Goal: Transaction & Acquisition: Purchase product/service

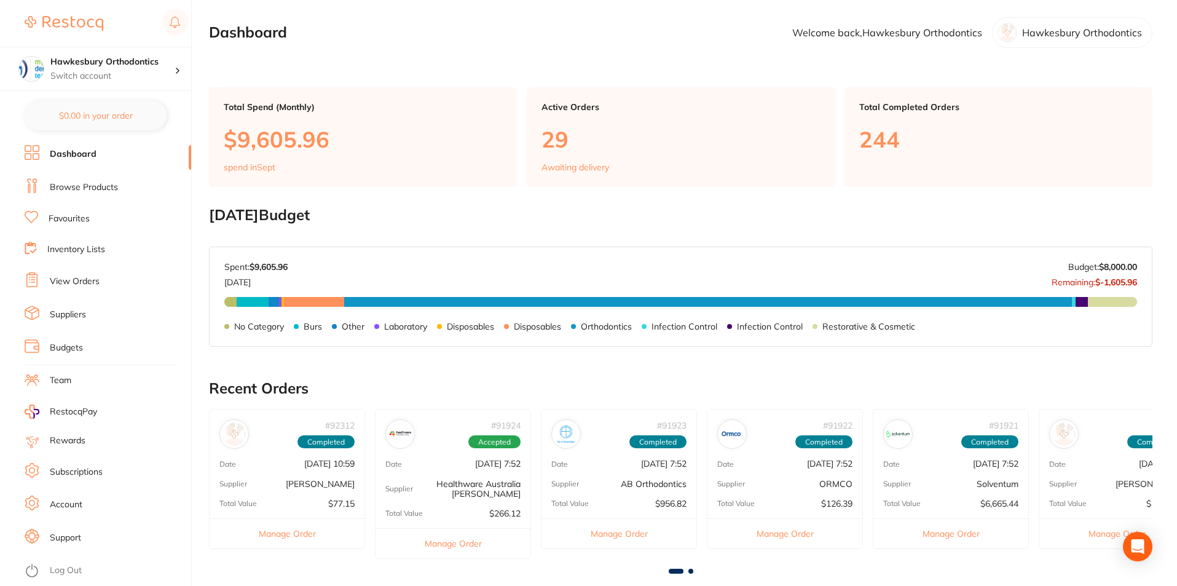
click at [103, 188] on link "Browse Products" at bounding box center [84, 187] width 68 height 12
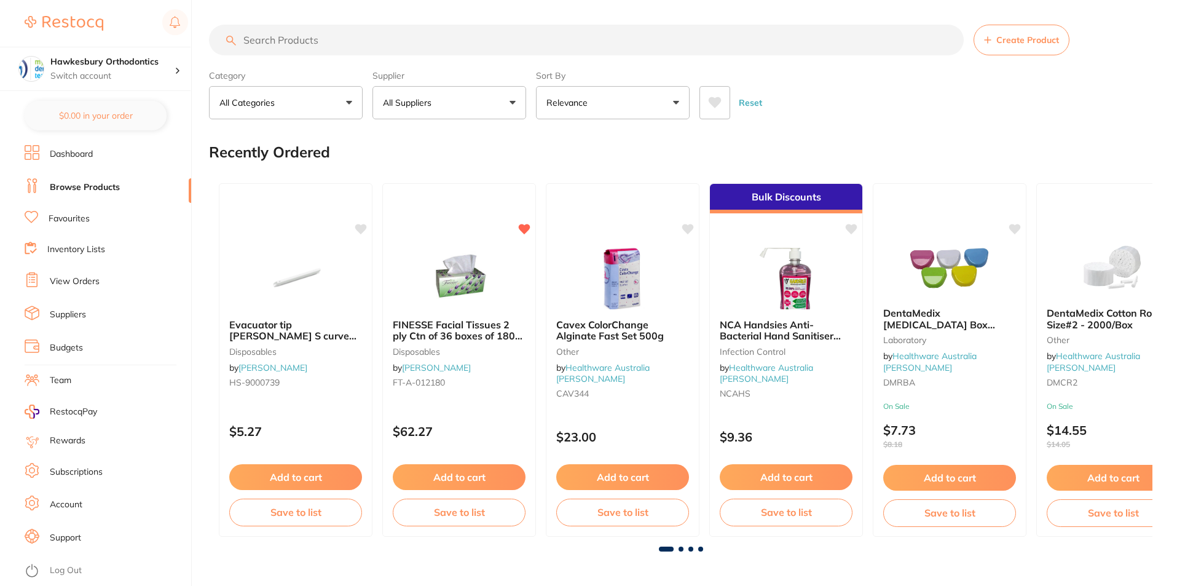
click at [283, 39] on input "search" at bounding box center [586, 40] width 755 height 31
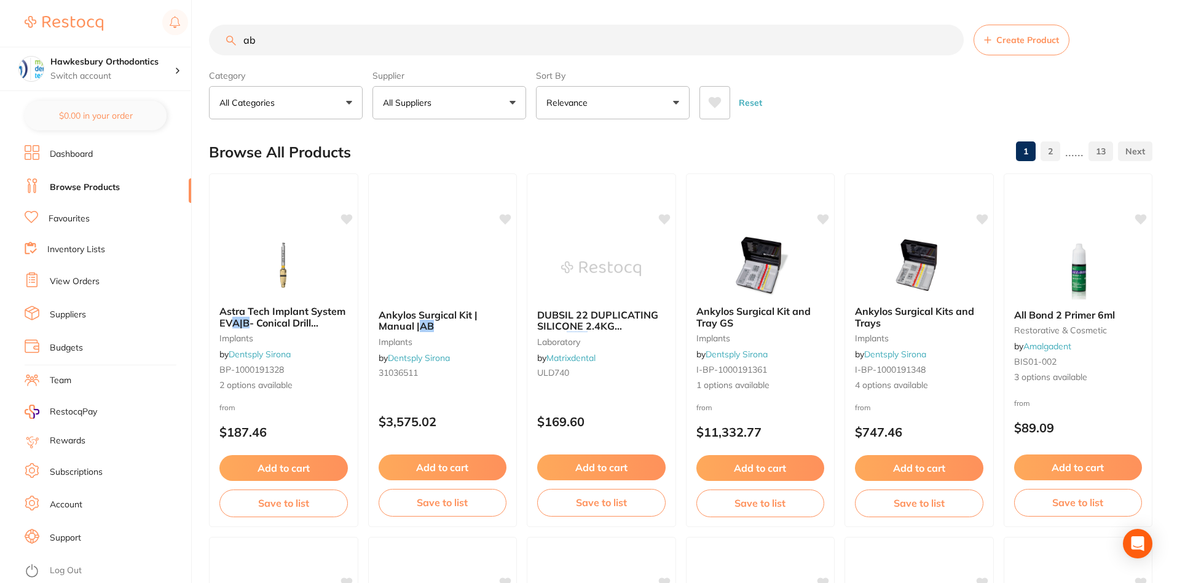
type input "a"
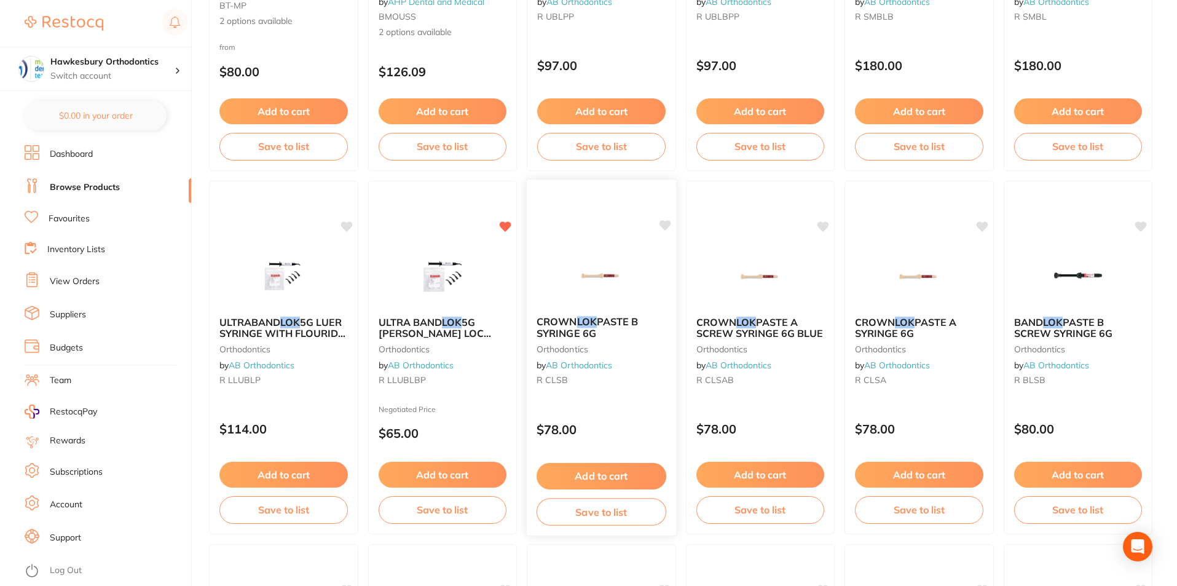
scroll to position [369, 0]
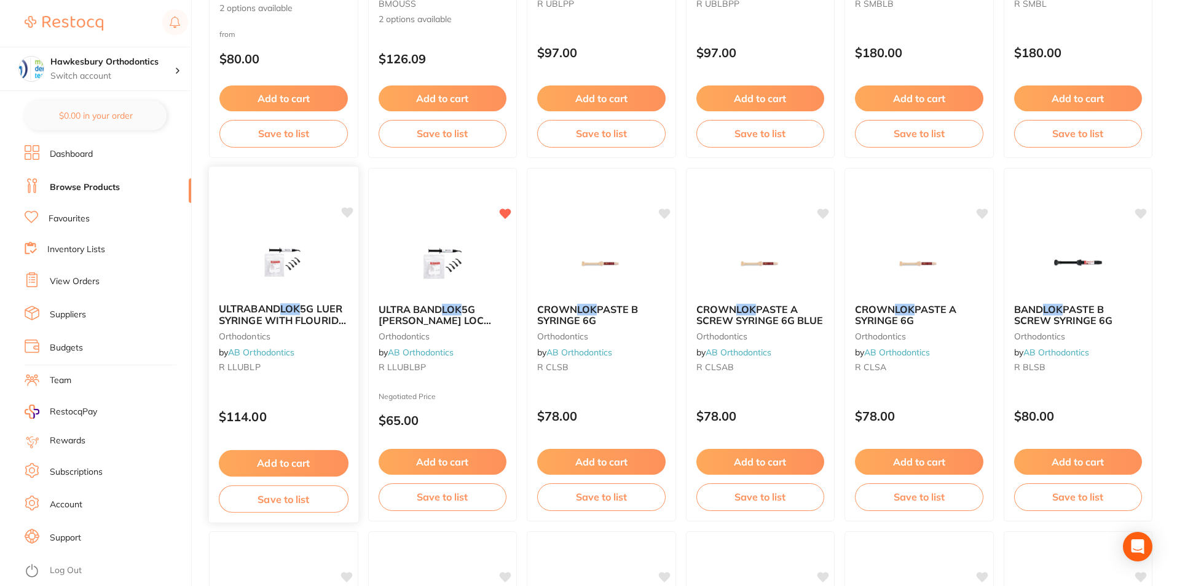
click at [321, 389] on div "ULTRABAND LOK 5G LUER SYRINGE WITH FLOURIDE AND TIPS orthodontics by AB Orthodo…" at bounding box center [283, 344] width 151 height 357
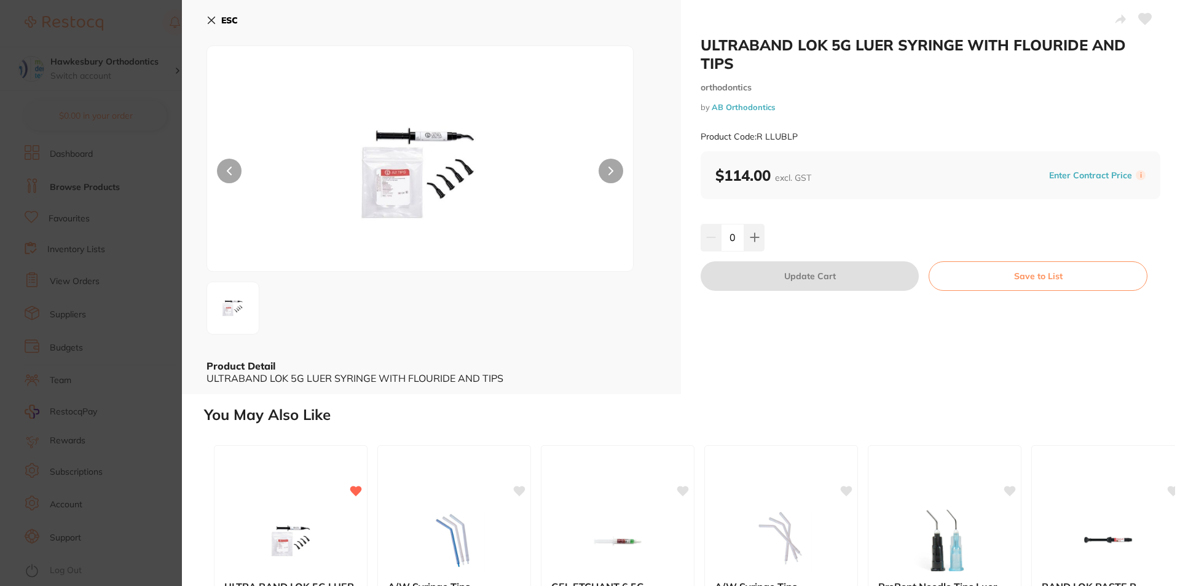
click at [609, 168] on icon at bounding box center [611, 171] width 5 height 9
click at [210, 12] on button "ESC" at bounding box center [222, 20] width 31 height 21
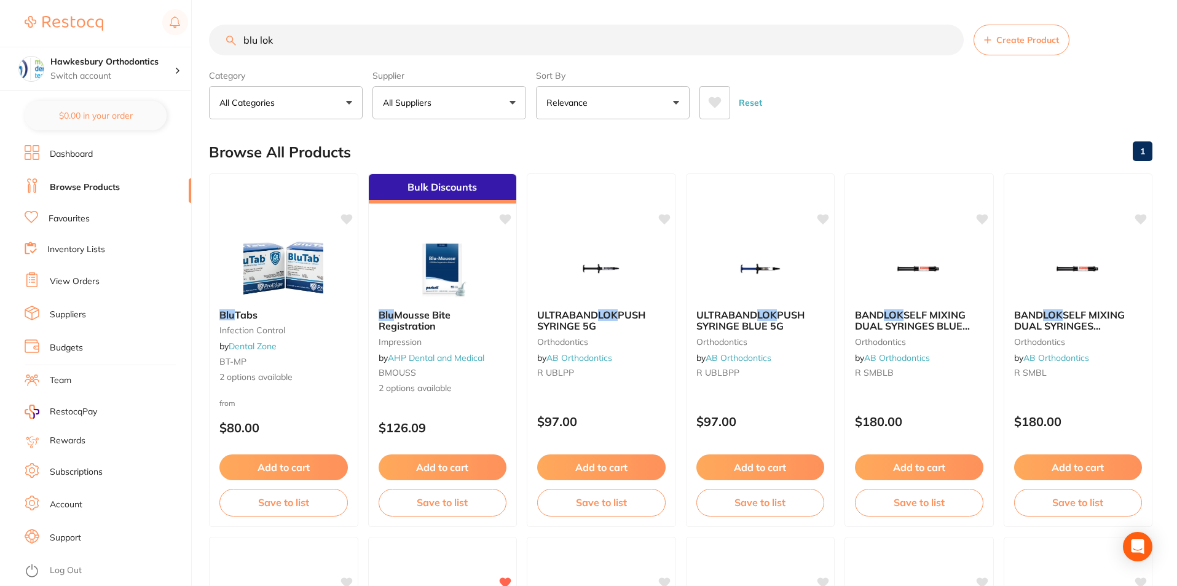
click at [513, 103] on button "All Suppliers" at bounding box center [450, 102] width 154 height 33
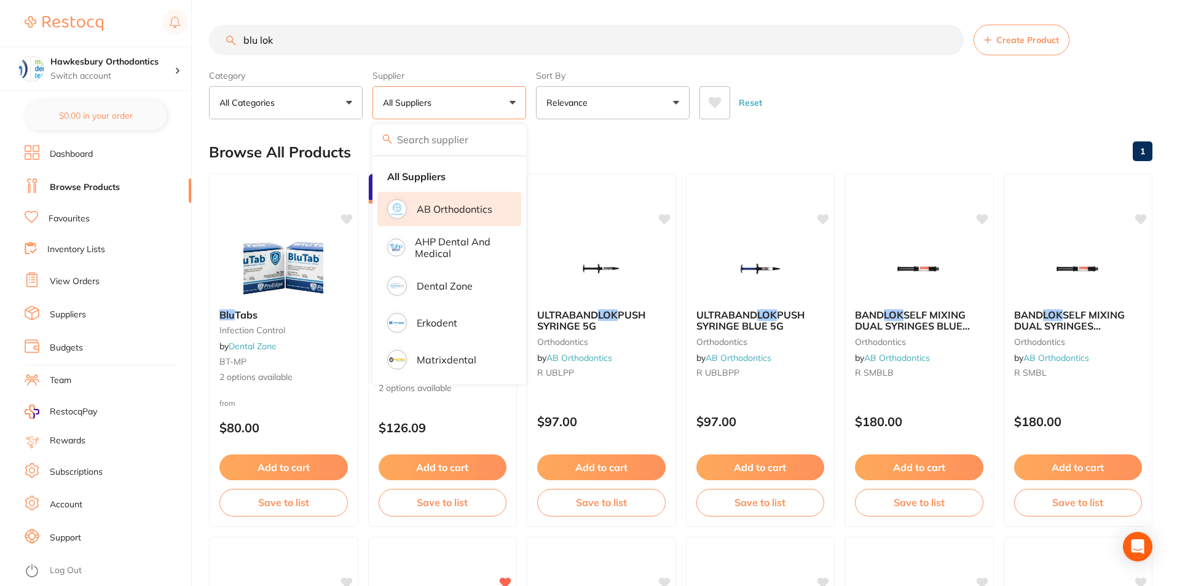
click at [446, 211] on p "AB Orthodontics" at bounding box center [455, 209] width 76 height 11
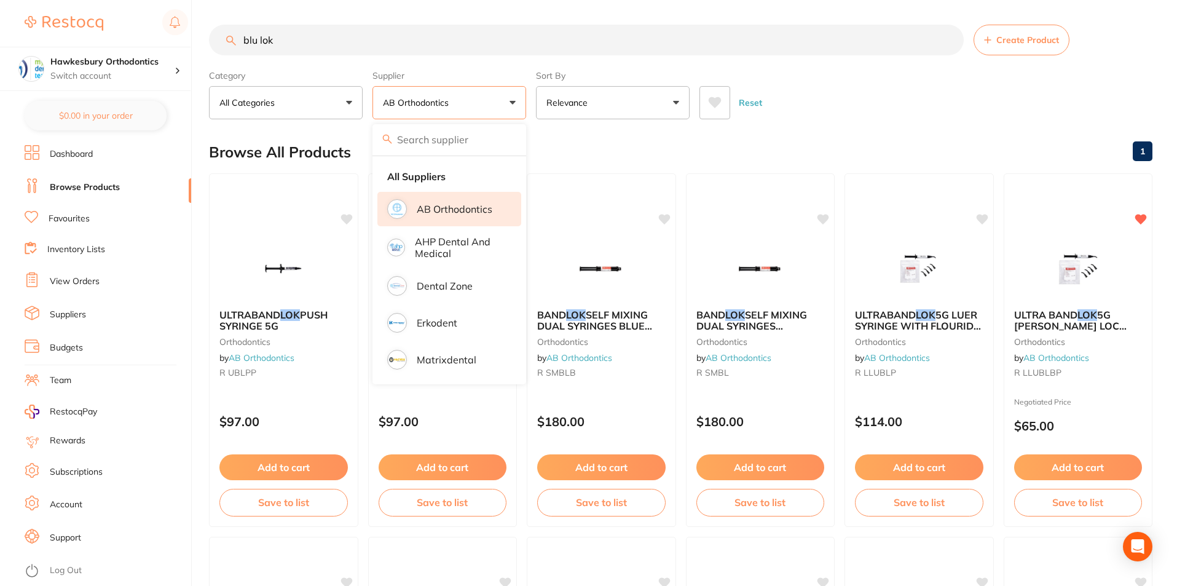
click at [876, 152] on div "Browse All Products 1" at bounding box center [681, 152] width 944 height 41
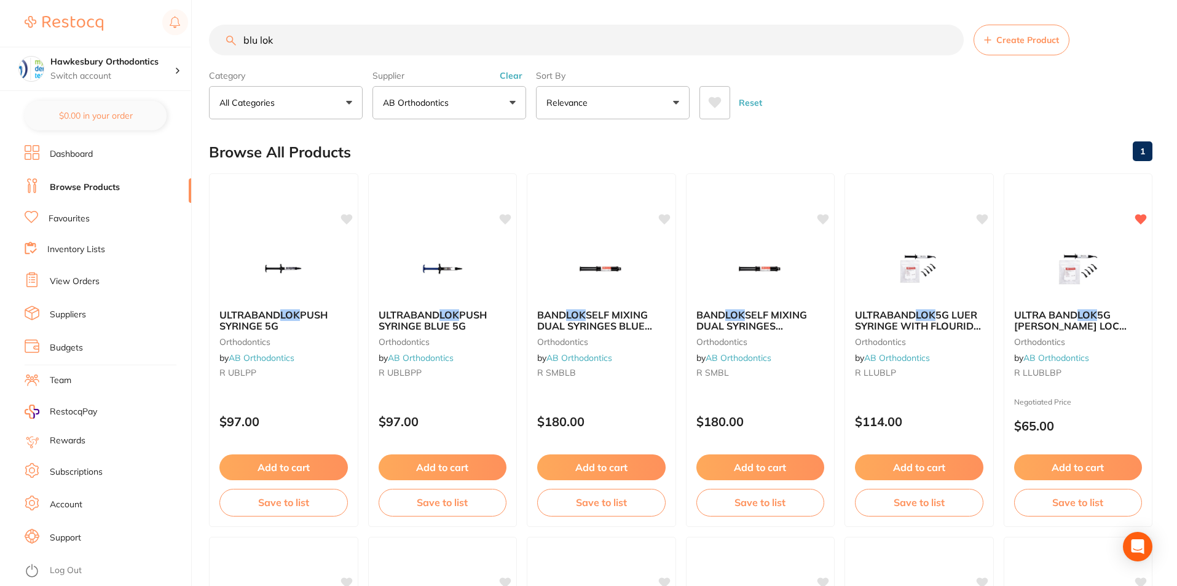
drag, startPoint x: 285, startPoint y: 36, endPoint x: 243, endPoint y: 39, distance: 41.3
click at [243, 39] on input "blu lok" at bounding box center [586, 40] width 755 height 31
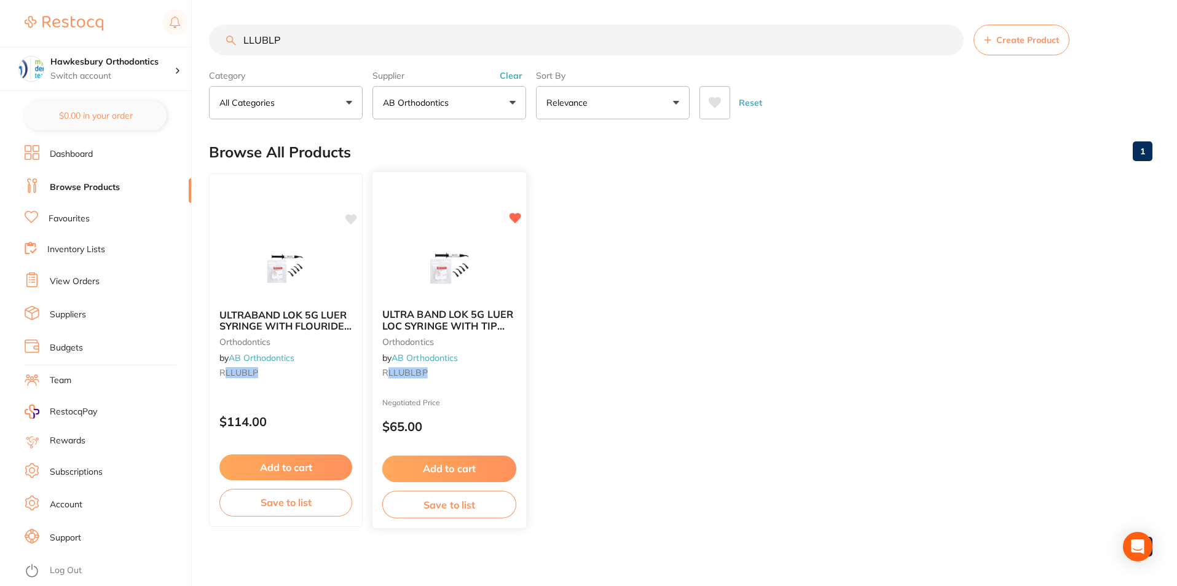
type input "LLUBLP"
click at [438, 466] on button "Add to cart" at bounding box center [449, 469] width 134 height 26
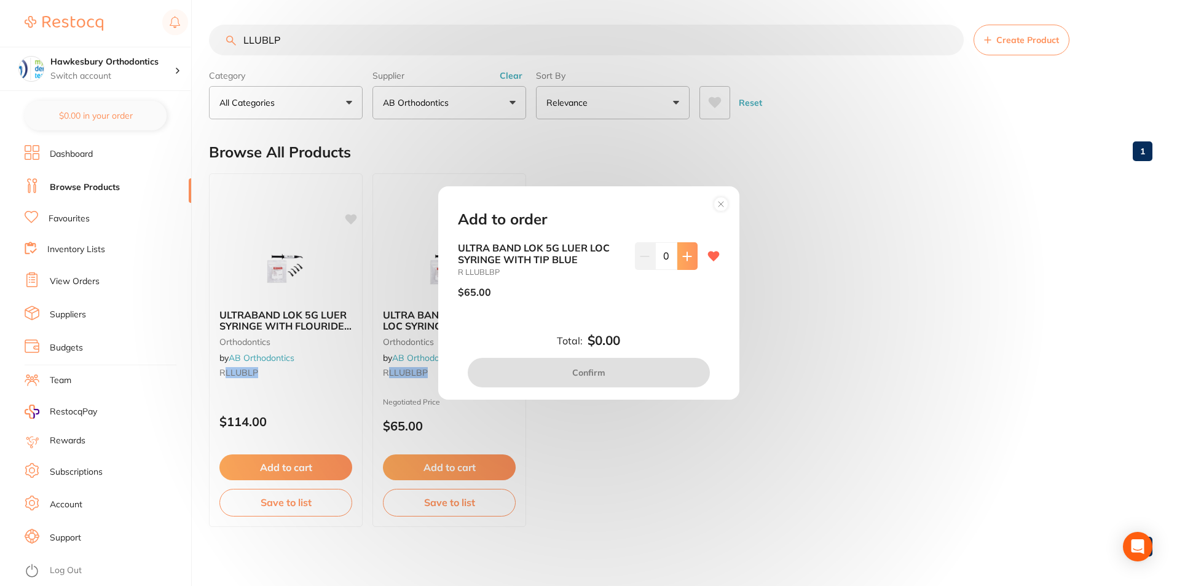
click at [686, 253] on icon at bounding box center [687, 256] width 10 height 10
type input "4"
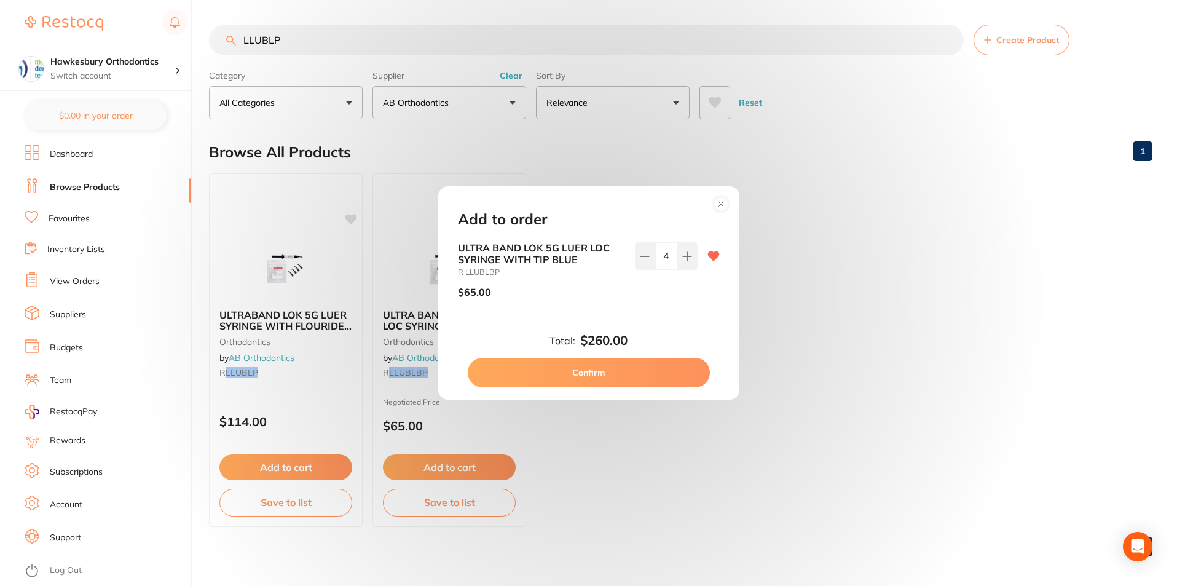
click at [603, 371] on button "Confirm" at bounding box center [589, 373] width 242 height 30
checkbox input "false"
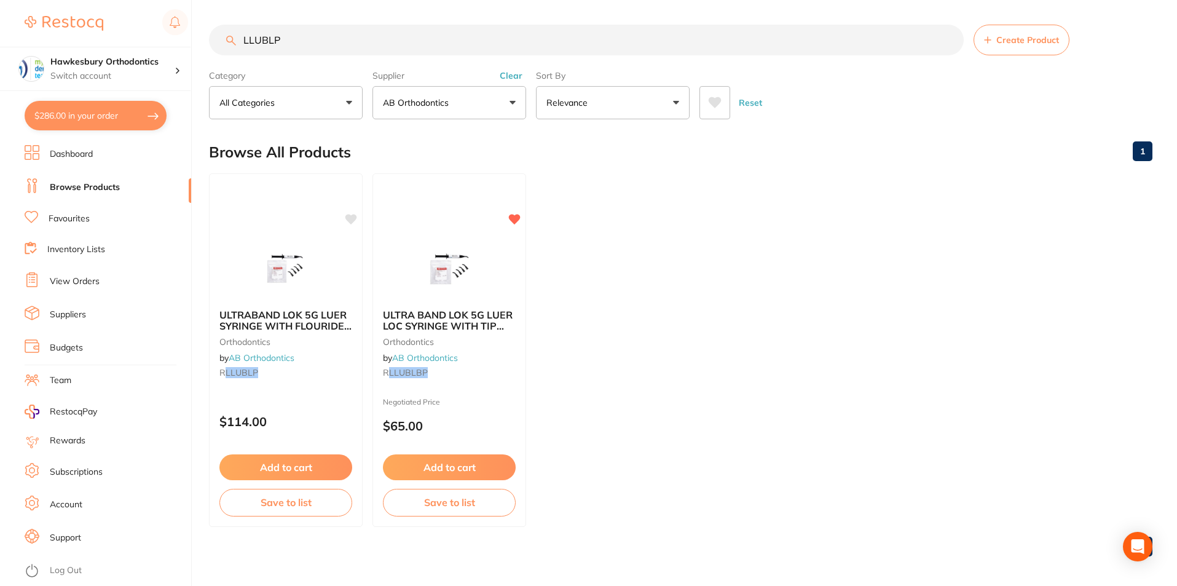
drag, startPoint x: 296, startPoint y: 39, endPoint x: 237, endPoint y: 35, distance: 59.2
click at [238, 35] on input "LLUBLP" at bounding box center [586, 40] width 755 height 31
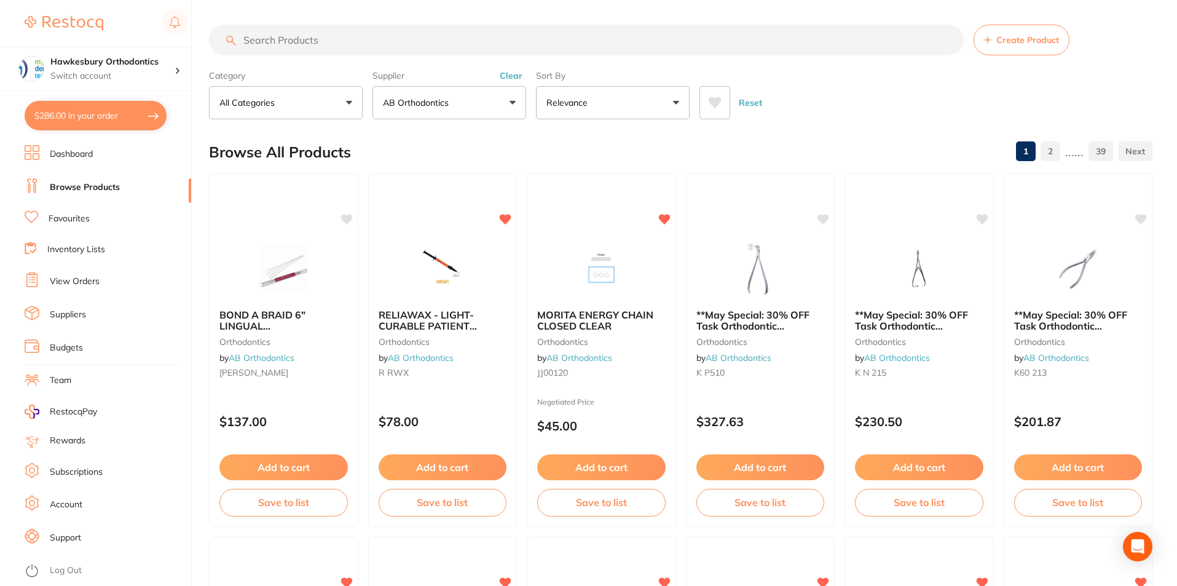
click at [514, 102] on button "AB Orthodontics" at bounding box center [450, 102] width 154 height 33
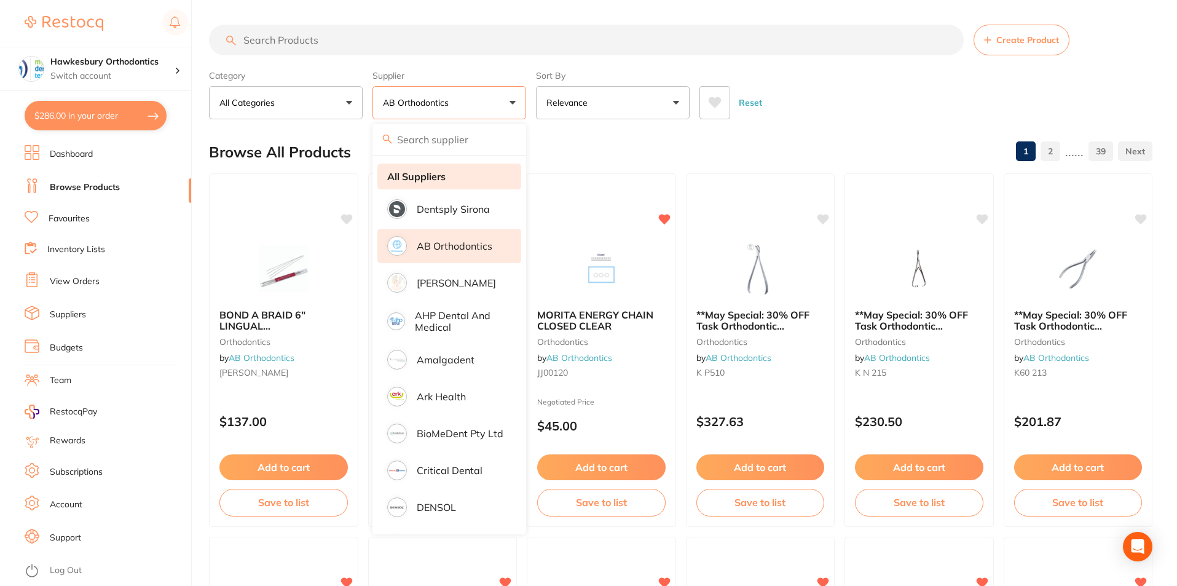
click at [445, 176] on strong "All Suppliers" at bounding box center [416, 176] width 58 height 11
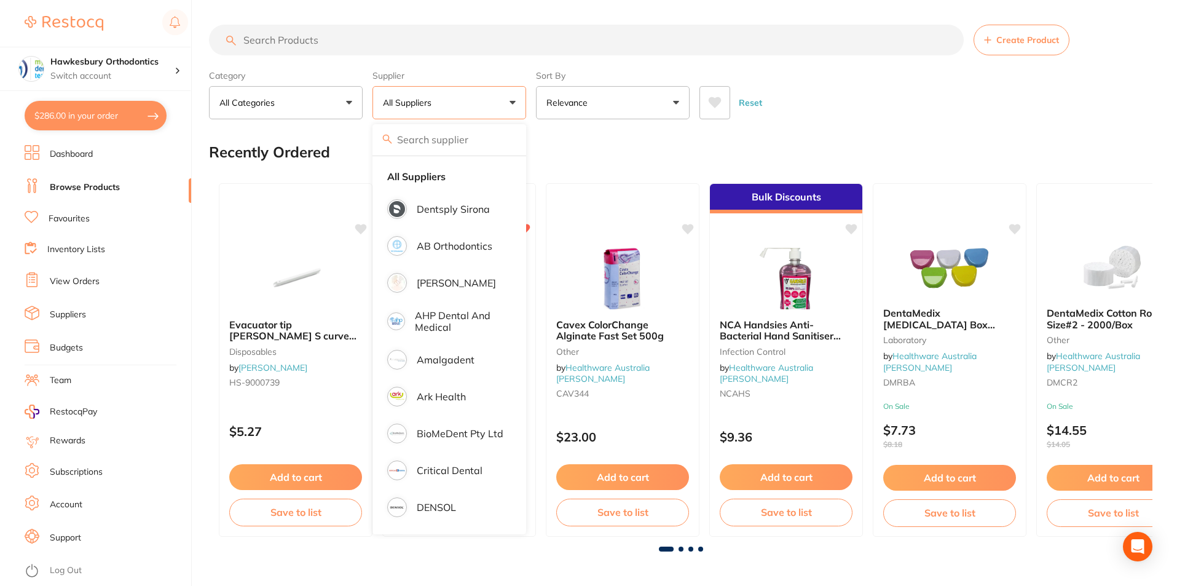
click at [269, 44] on input "search" at bounding box center [586, 40] width 755 height 31
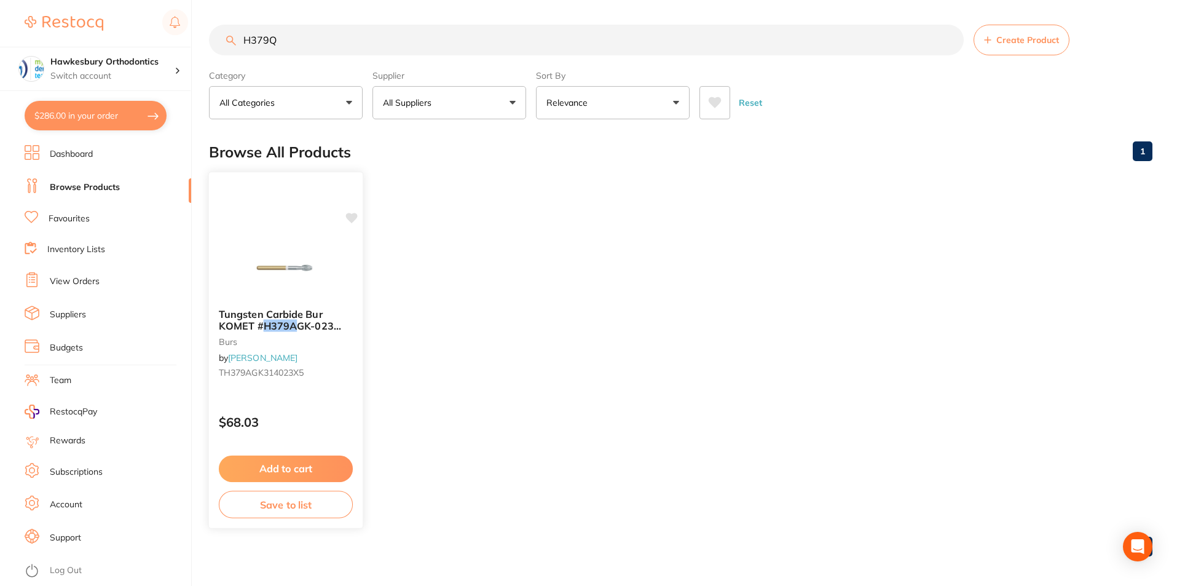
click at [268, 322] on em "H379A" at bounding box center [281, 326] width 34 height 12
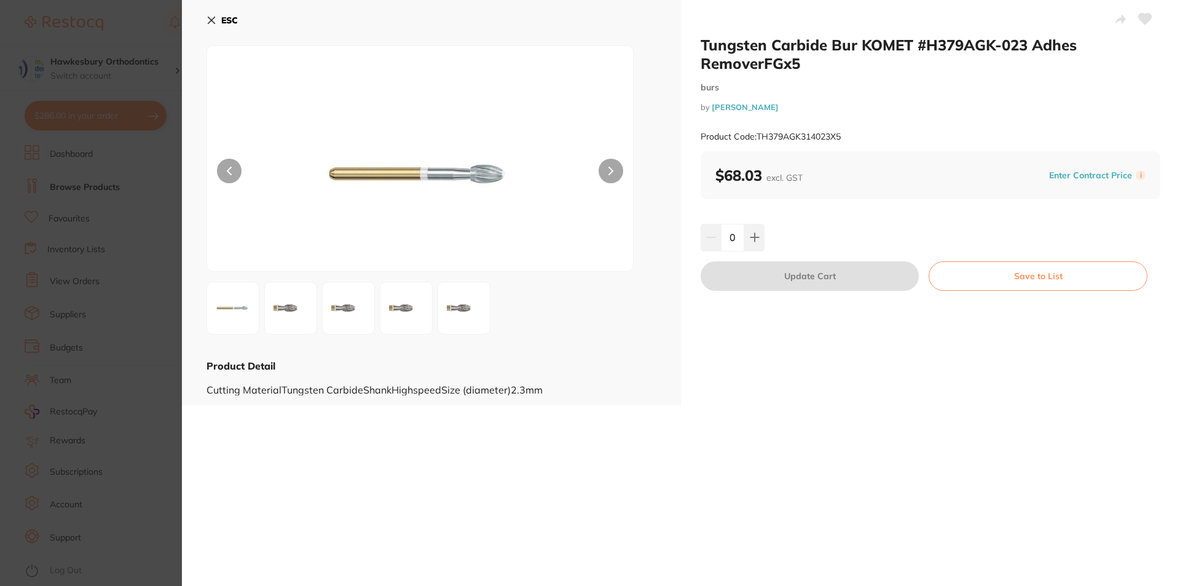
click at [215, 18] on icon at bounding box center [212, 20] width 10 height 10
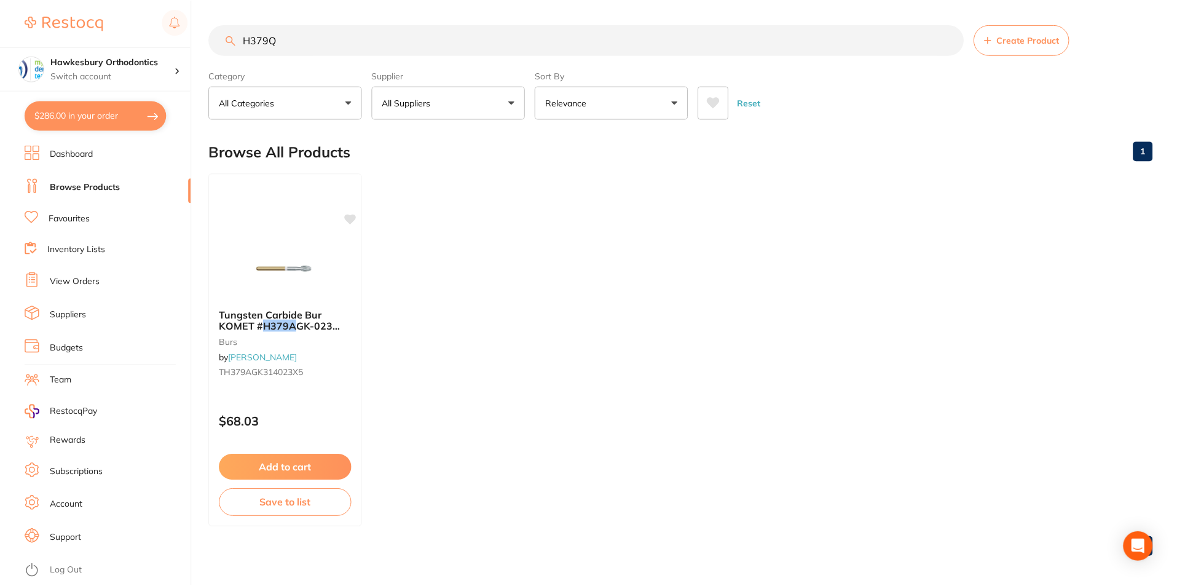
scroll to position [1, 0]
click at [288, 42] on input "H379Q" at bounding box center [586, 38] width 755 height 31
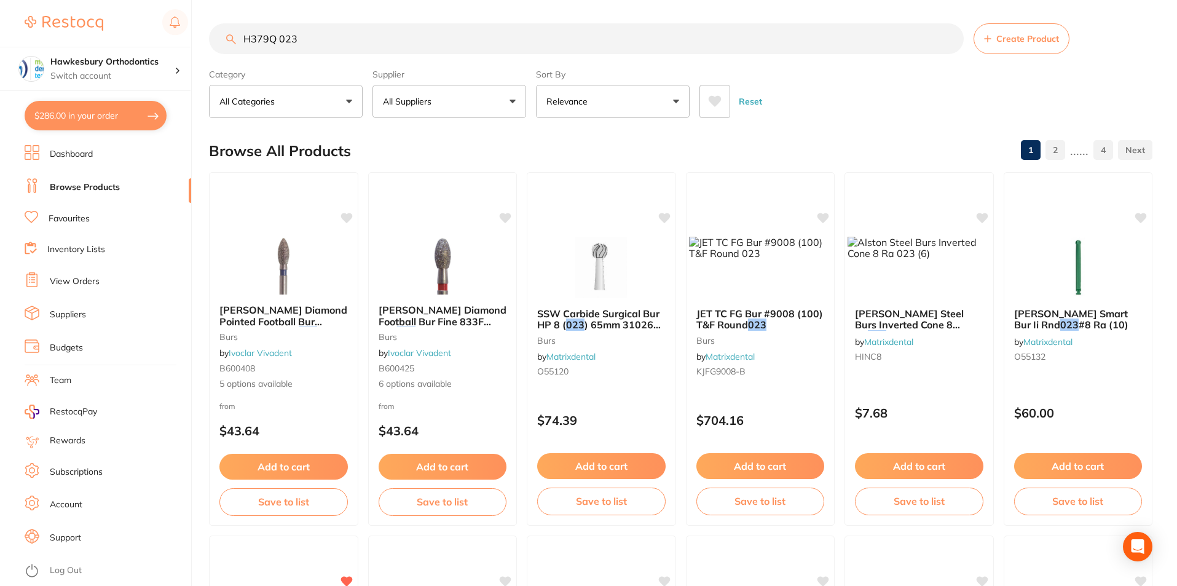
scroll to position [0, 0]
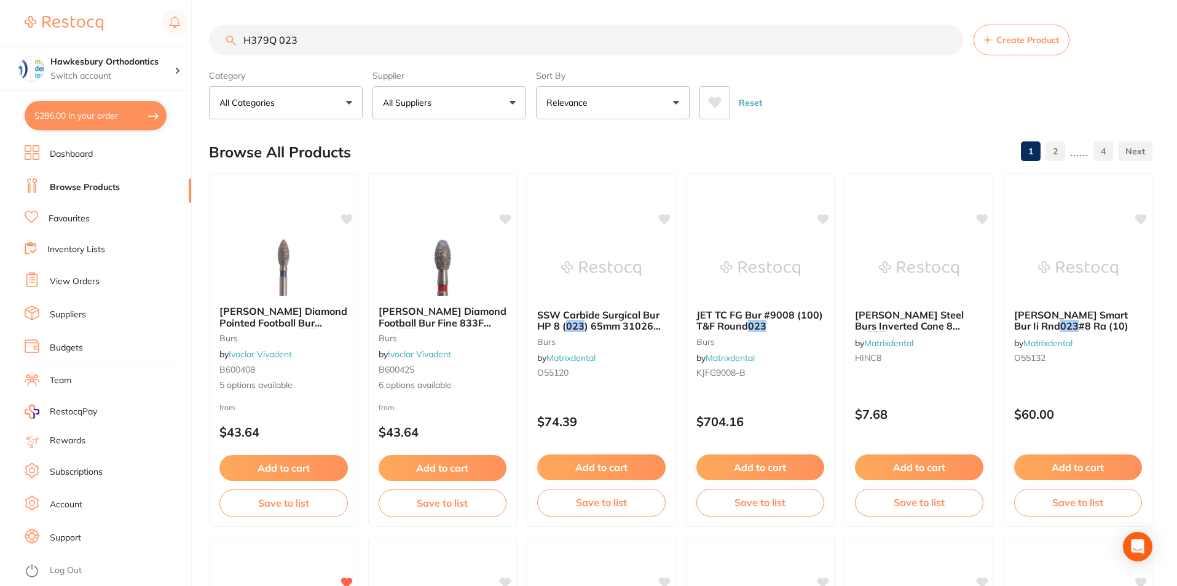
drag, startPoint x: 309, startPoint y: 38, endPoint x: 277, endPoint y: 37, distance: 32.0
click at [277, 37] on input "H379Q 023" at bounding box center [586, 40] width 755 height 31
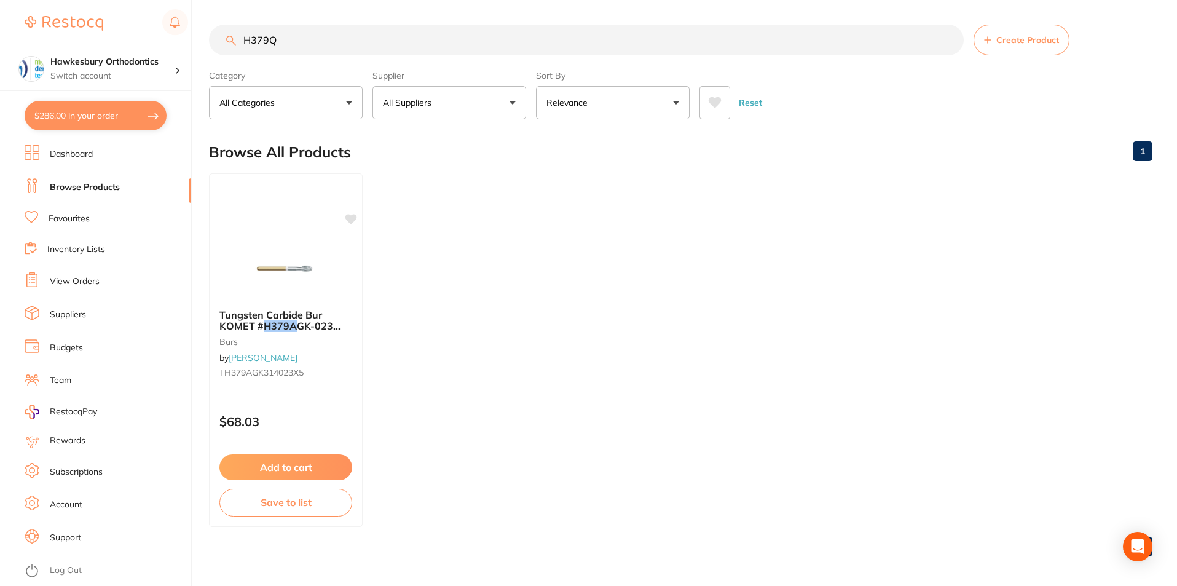
drag, startPoint x: 280, startPoint y: 38, endPoint x: 243, endPoint y: 38, distance: 36.9
click at [243, 38] on input "H379Q" at bounding box center [586, 40] width 755 height 31
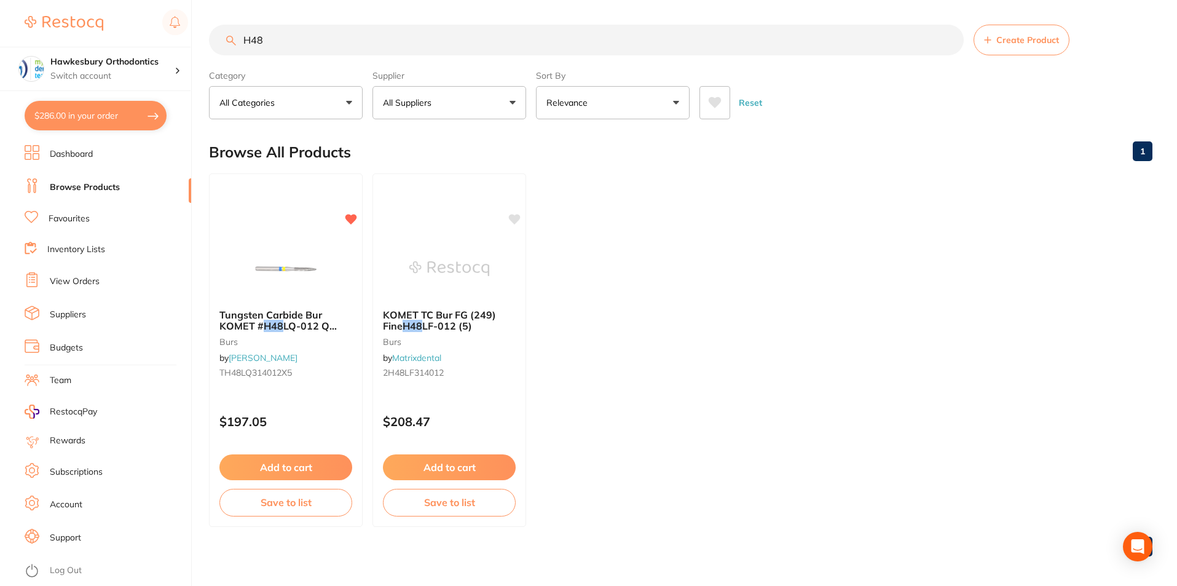
type input "H48"
